Goal: Task Accomplishment & Management: Use online tool/utility

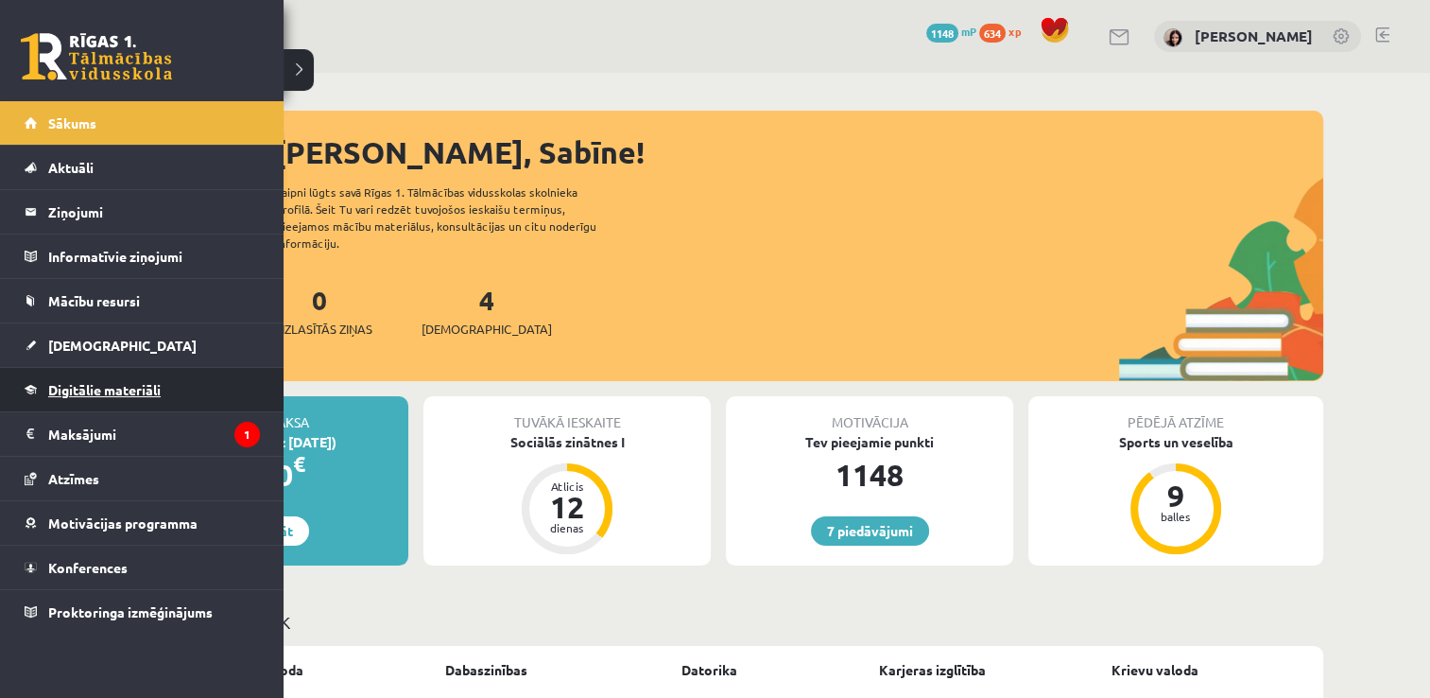
click at [178, 391] on link "Digitālie materiāli" at bounding box center [142, 389] width 235 height 43
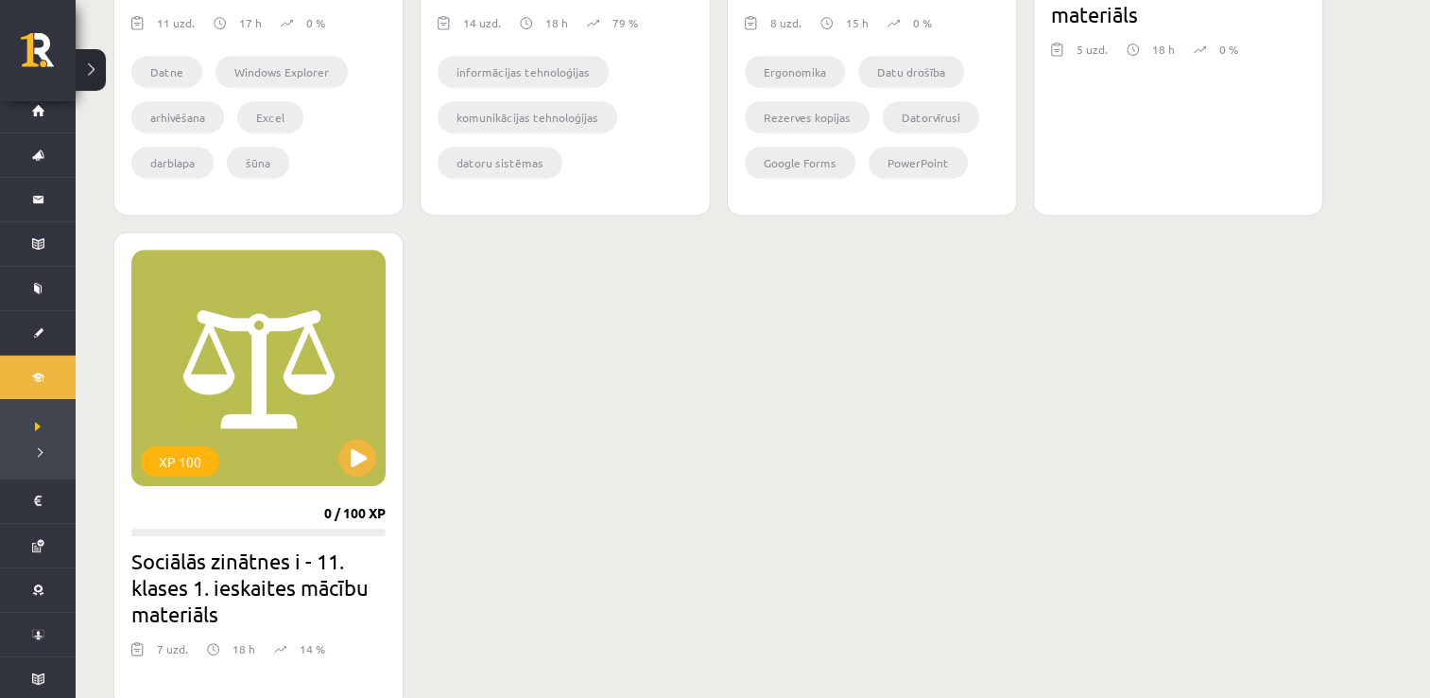
scroll to position [907, 0]
click at [366, 444] on button at bounding box center [357, 457] width 38 height 38
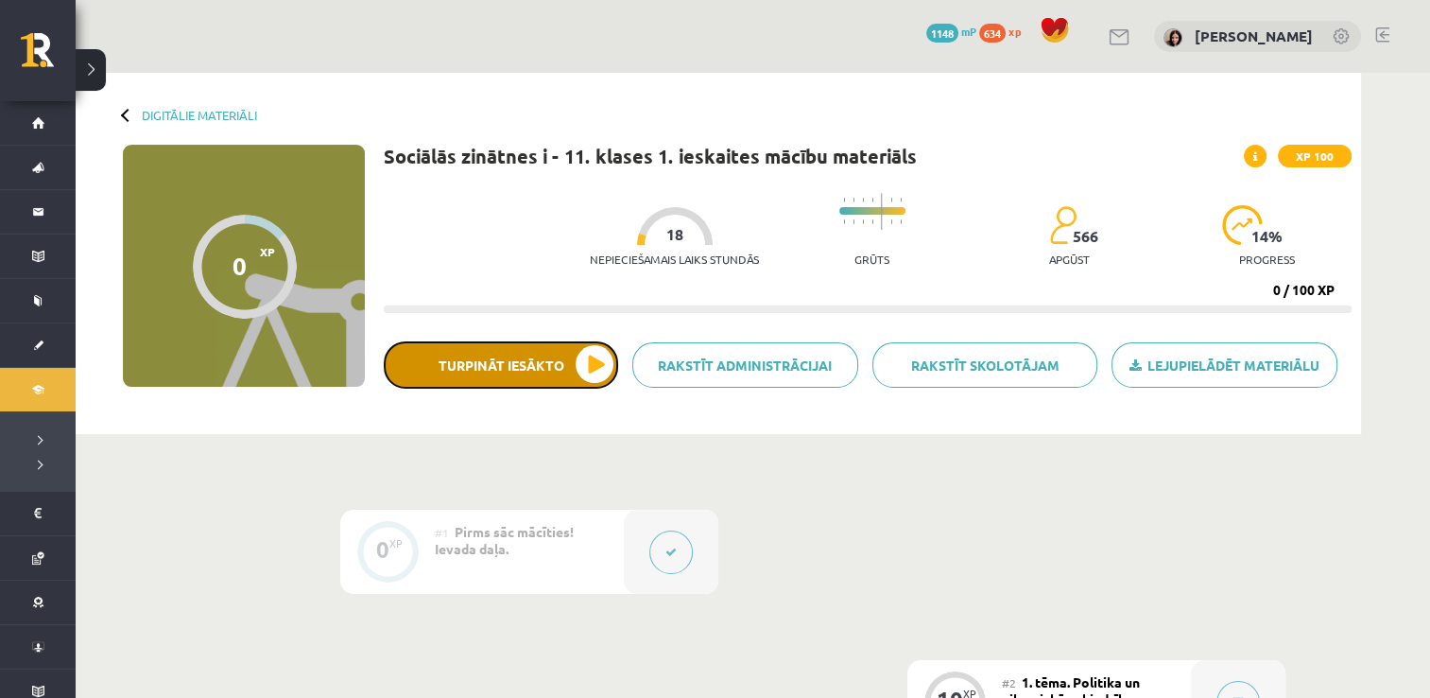
click at [510, 370] on button "Turpināt iesākto" at bounding box center [501, 364] width 234 height 47
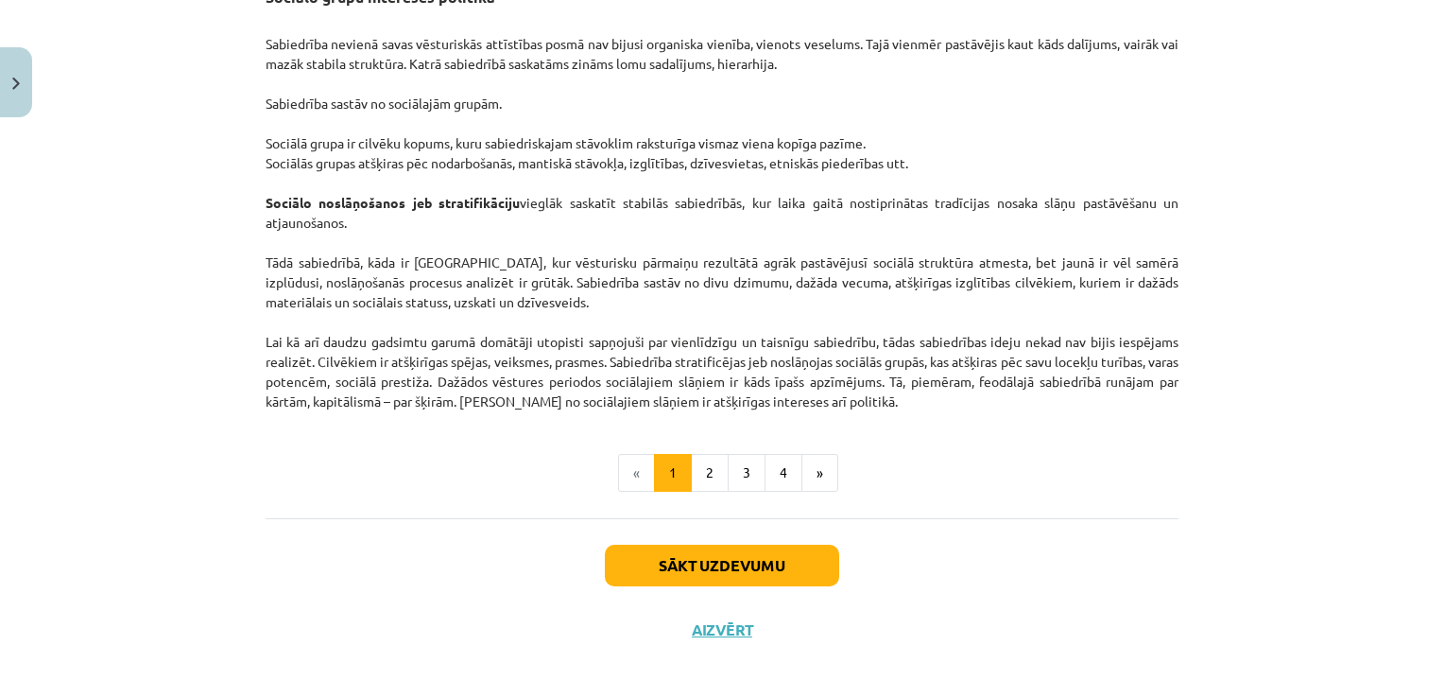
scroll to position [2950, 0]
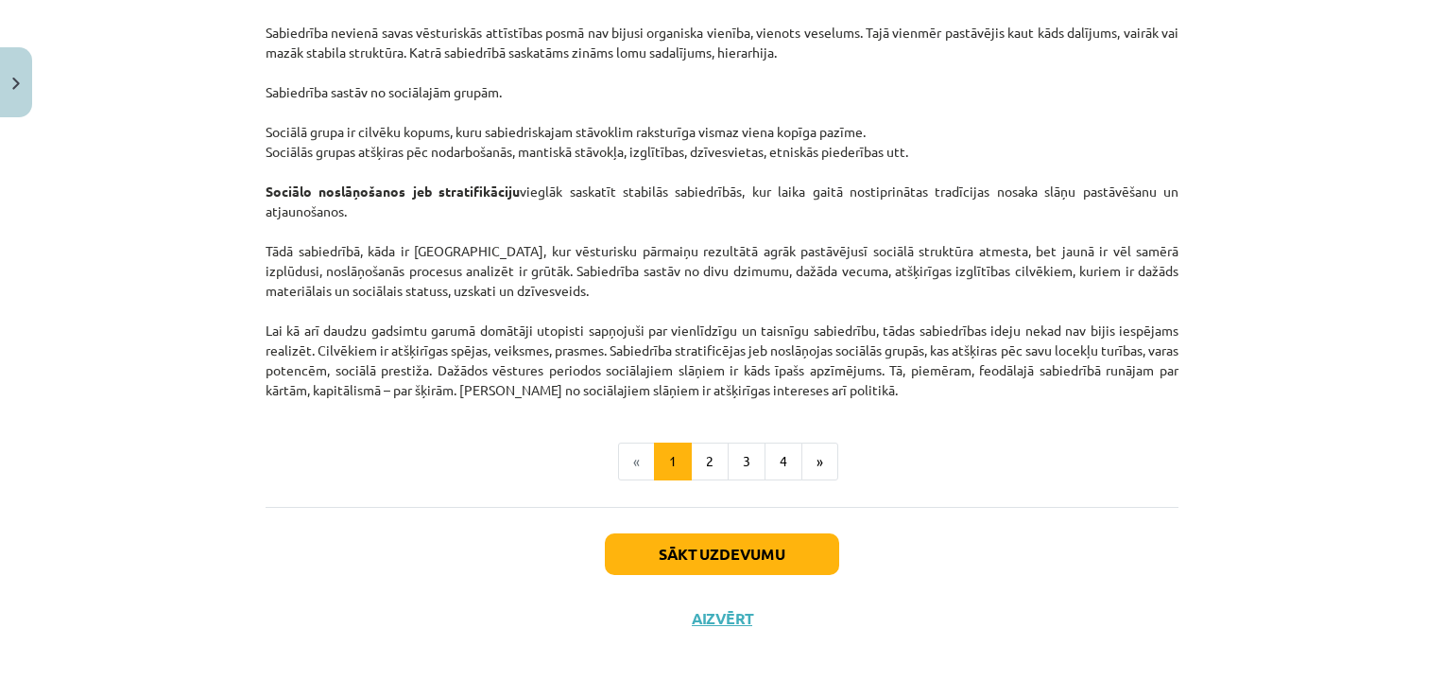
click at [1321, 578] on div "Mācību tēma: Sociālās zinātnes i - 11. klases 1. ieskaites mācību materiāls #2 …" at bounding box center [722, 349] width 1444 height 698
click at [696, 457] on button "2" at bounding box center [710, 461] width 38 height 38
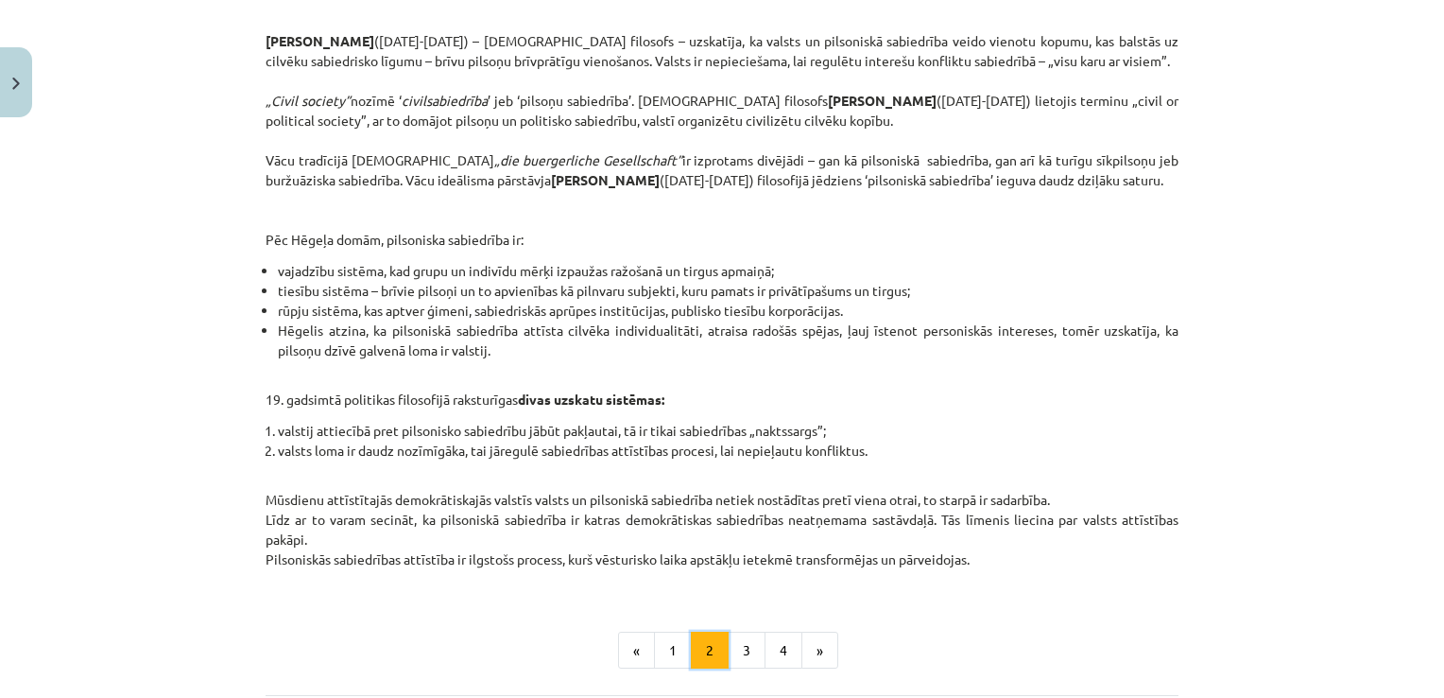
scroll to position [796, 0]
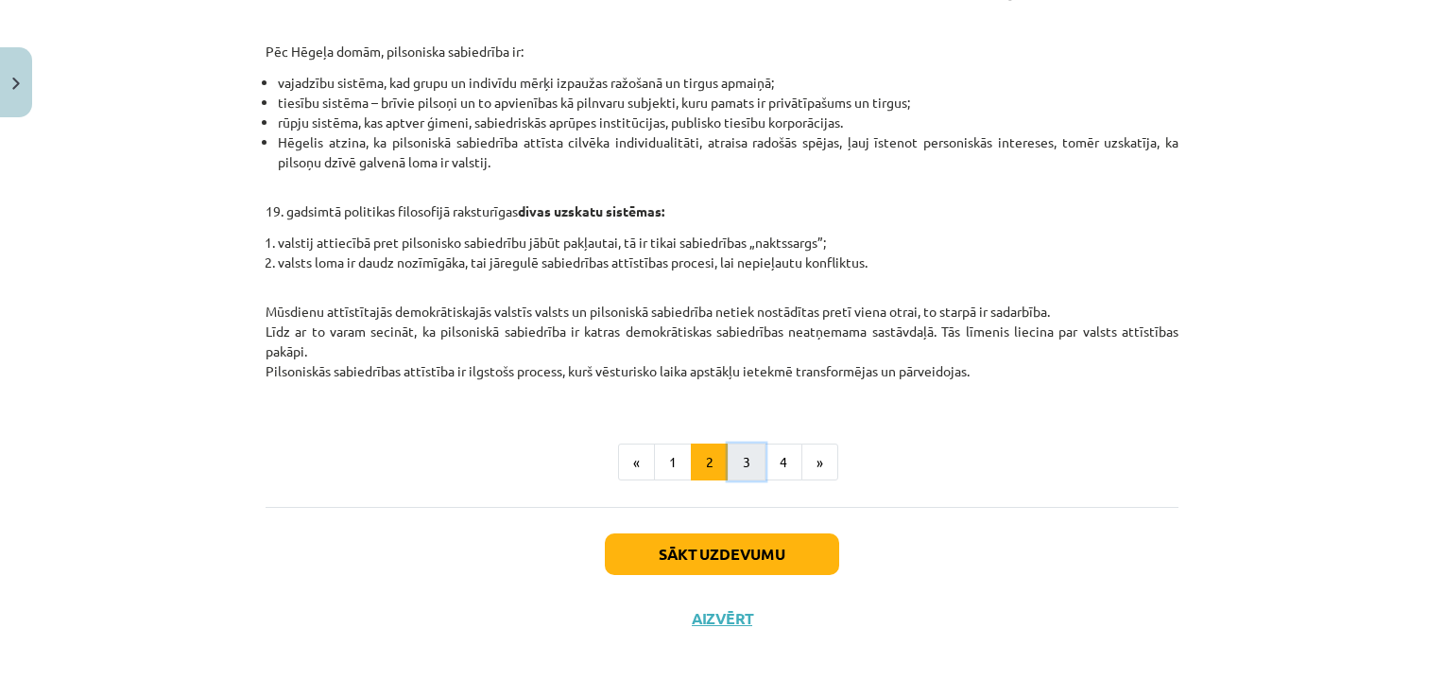
click at [743, 457] on button "3" at bounding box center [747, 462] width 38 height 38
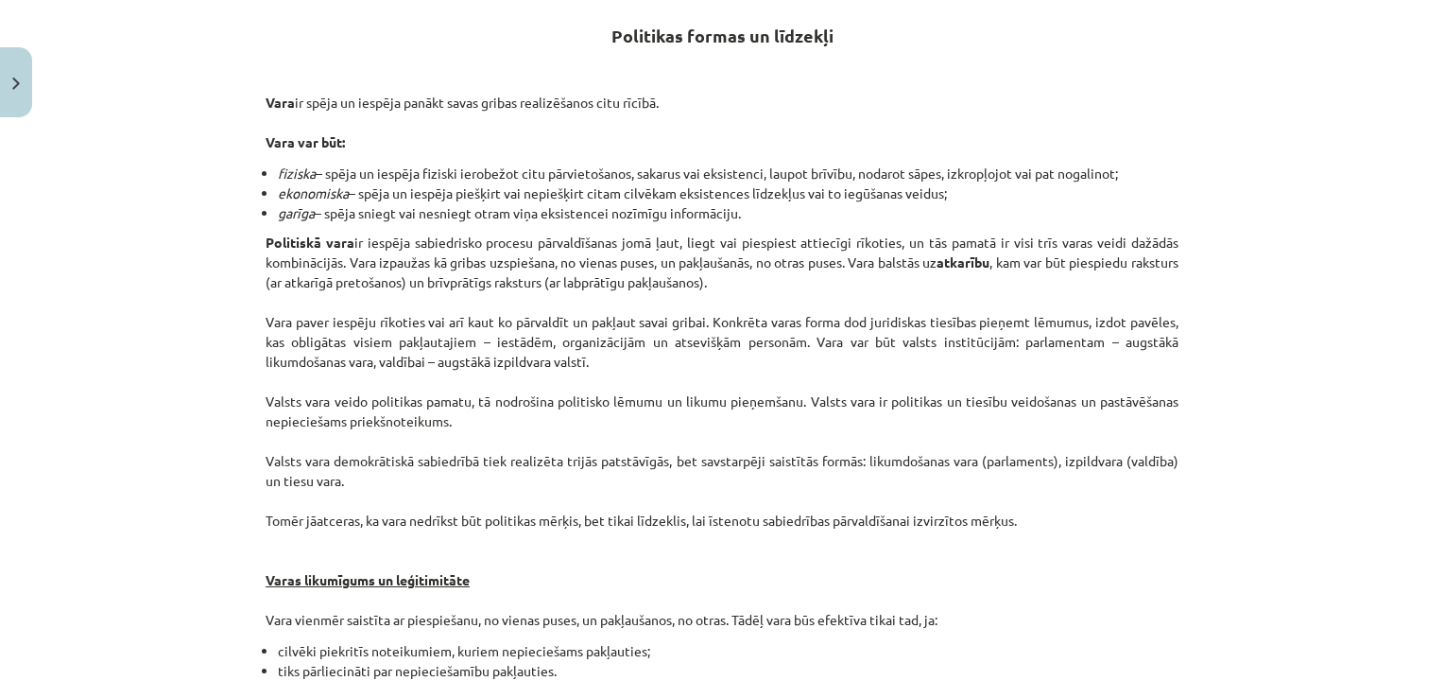
scroll to position [337, 0]
